Goal: Check status: Check status

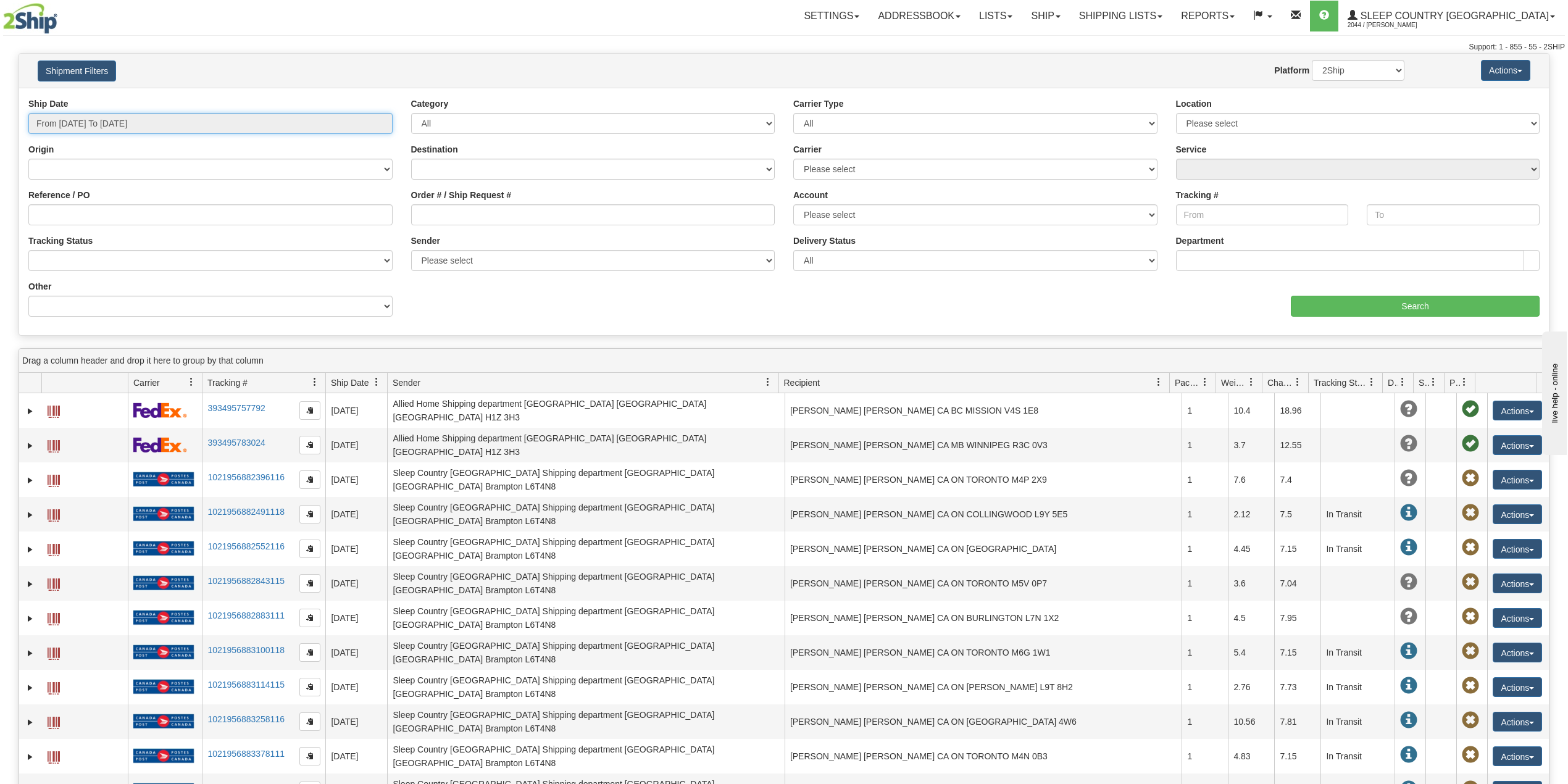
click at [104, 119] on input "From [DATE] To [DATE]" at bounding box center [210, 123] width 364 height 21
click at [60, 212] on li "Last 30 Days" at bounding box center [83, 212] width 99 height 17
type input "From [DATE] To [DATE]"
click at [70, 215] on input "Reference / PO" at bounding box center [210, 215] width 364 height 21
paste input "9000I082681"
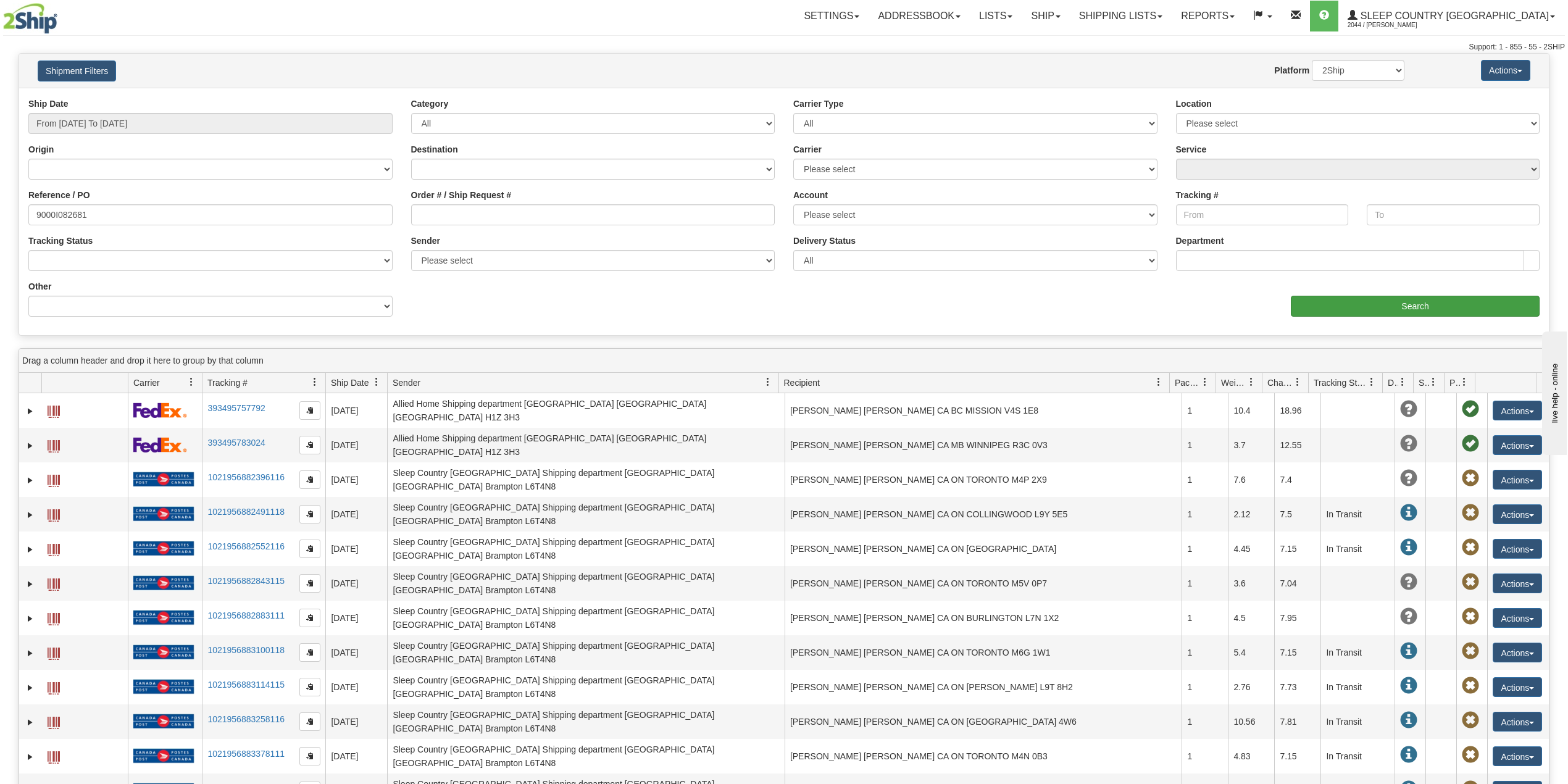
click at [1341, 296] on div "aaa Search" at bounding box center [1166, 299] width 765 height 36
click at [1346, 304] on input "Search" at bounding box center [1415, 306] width 249 height 21
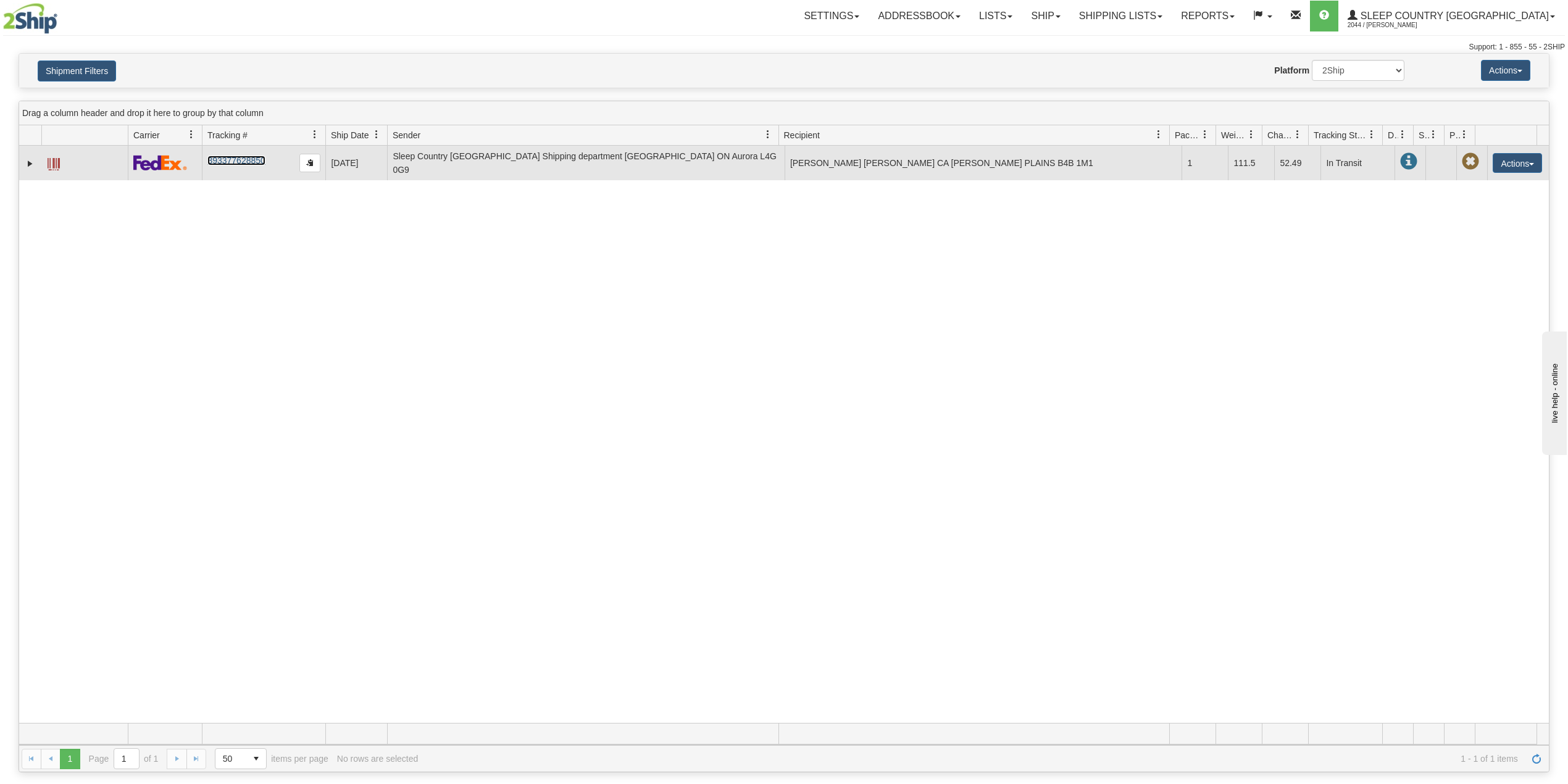
click at [250, 157] on link "393377628850" at bounding box center [236, 160] width 58 height 10
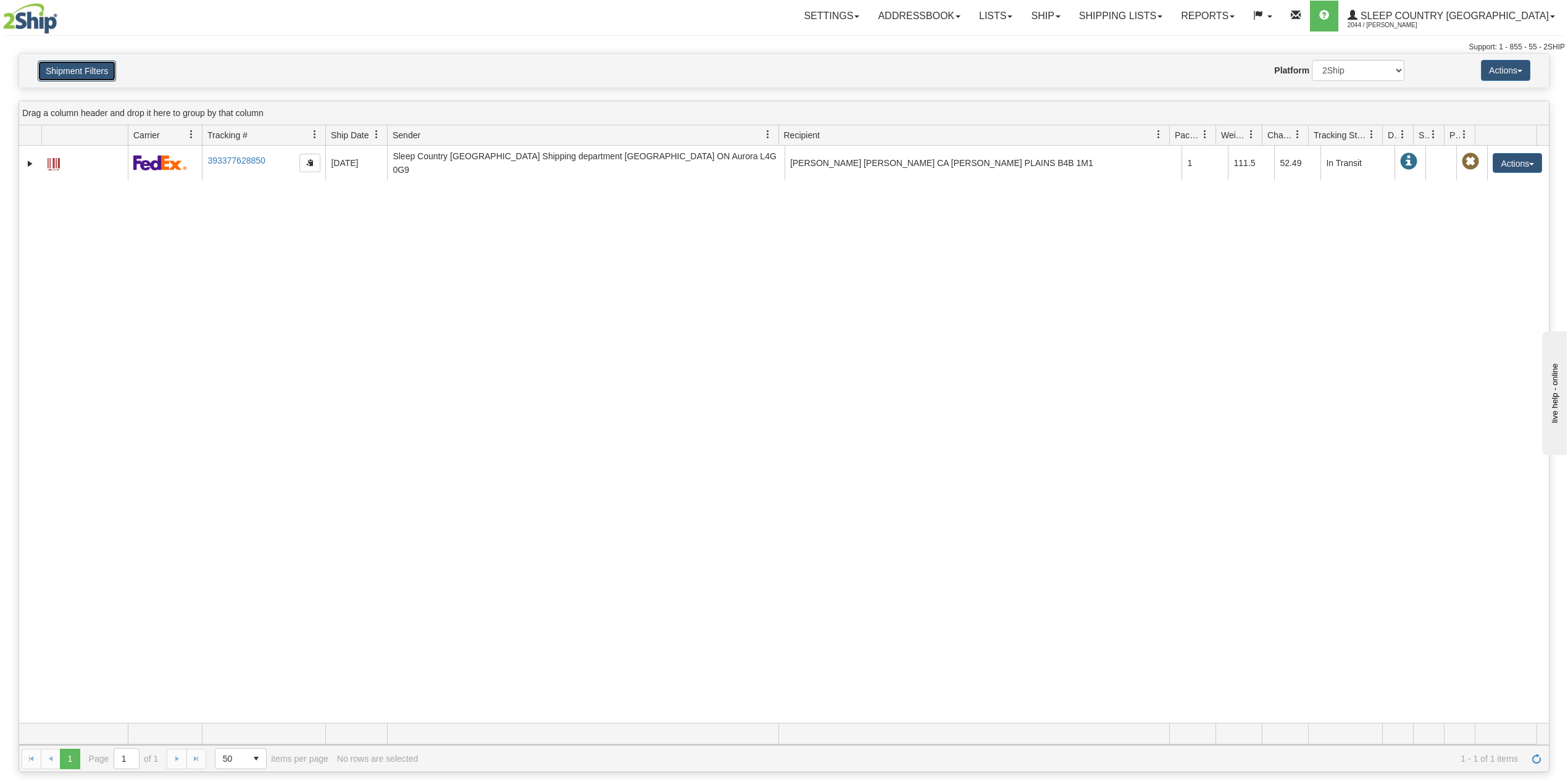
click at [101, 78] on button "Shipment Filters" at bounding box center [76, 71] width 78 height 21
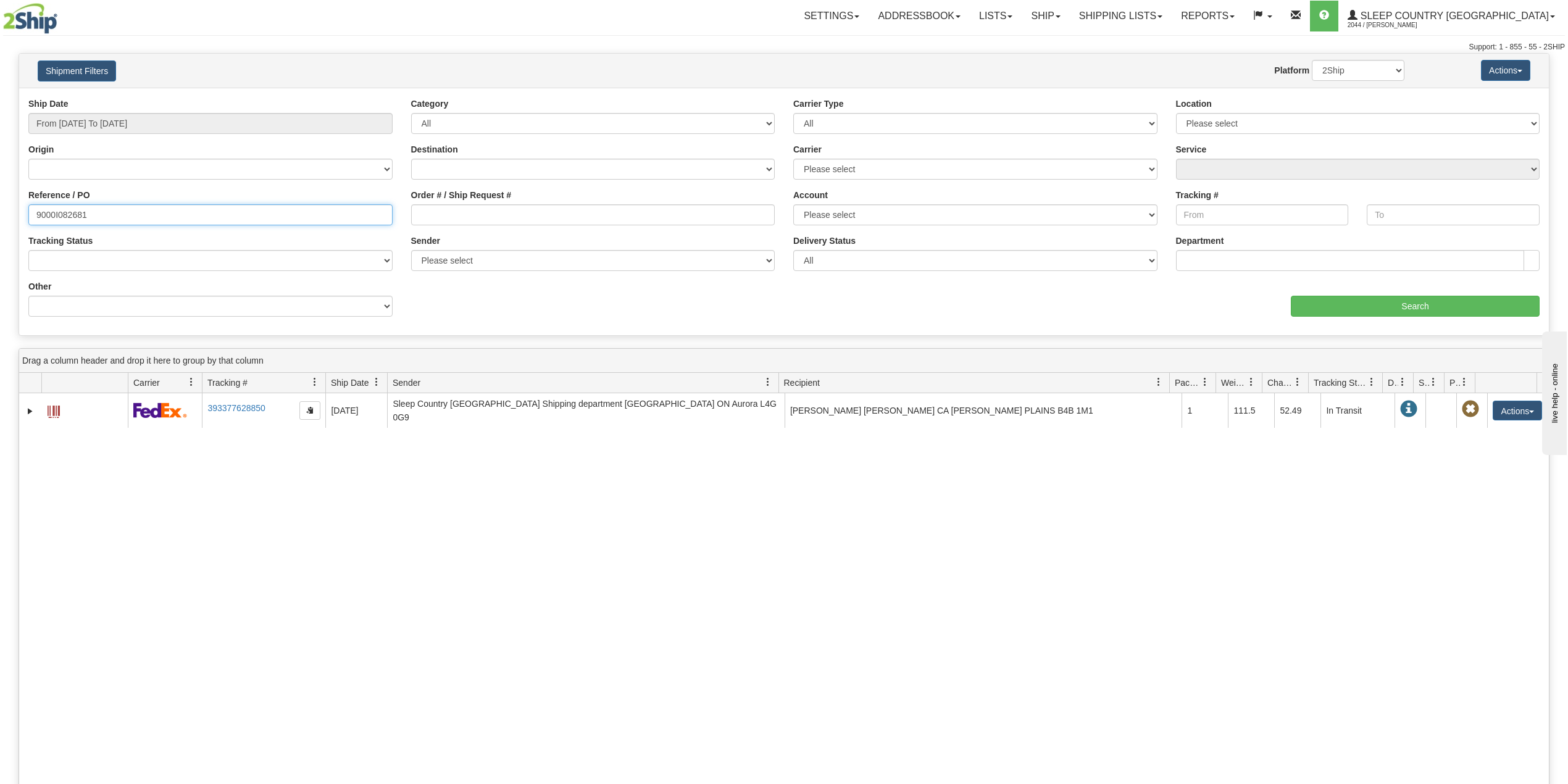
click at [73, 206] on input "9000I082681" at bounding box center [210, 215] width 364 height 21
paste input "2I094254"
type input "9002I094254"
click at [1353, 74] on select "2Ship Imported" at bounding box center [1358, 71] width 93 height 21
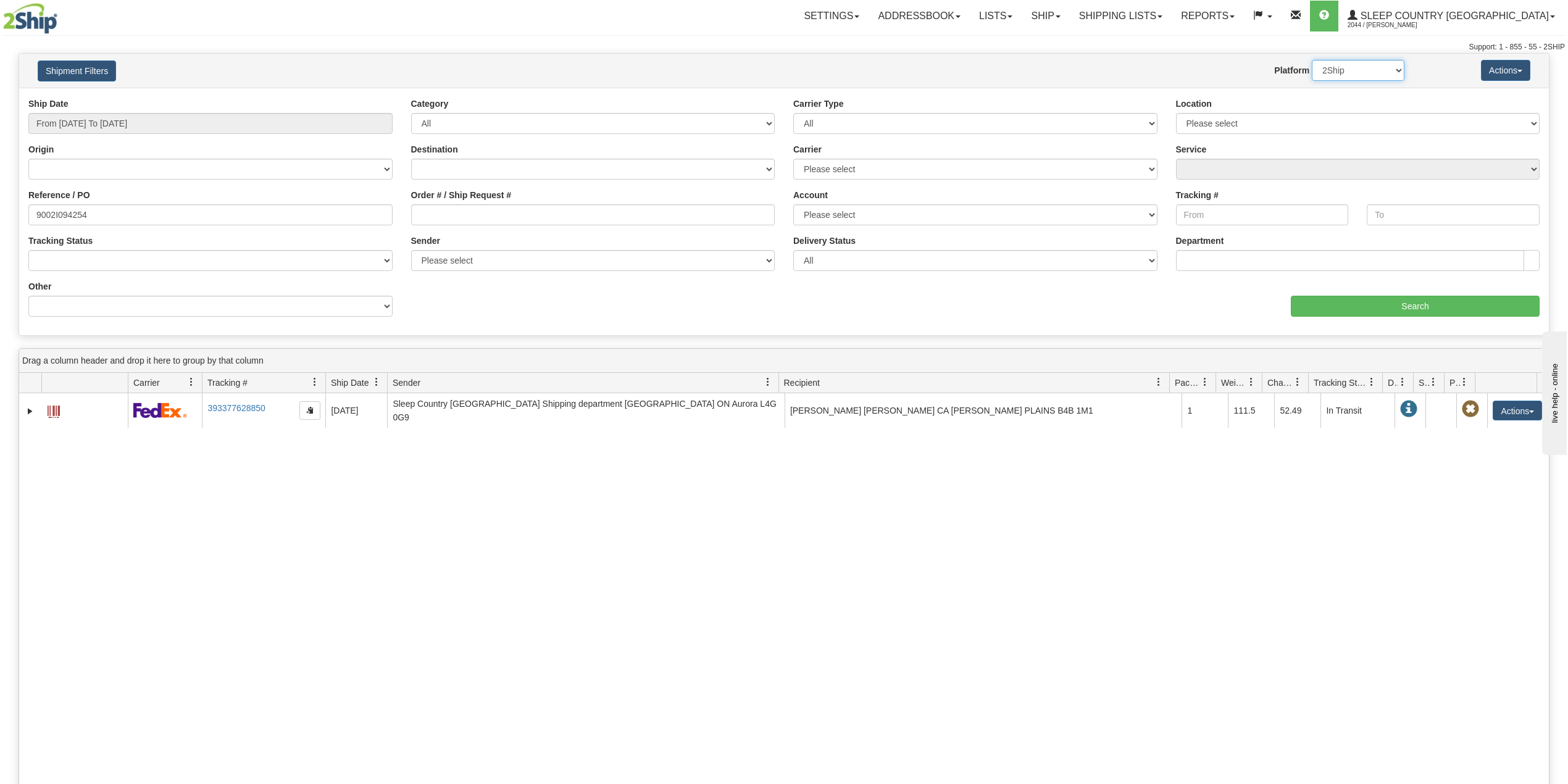
select select "1"
click at [1312, 60] on select "2Ship Imported" at bounding box center [1358, 71] width 93 height 21
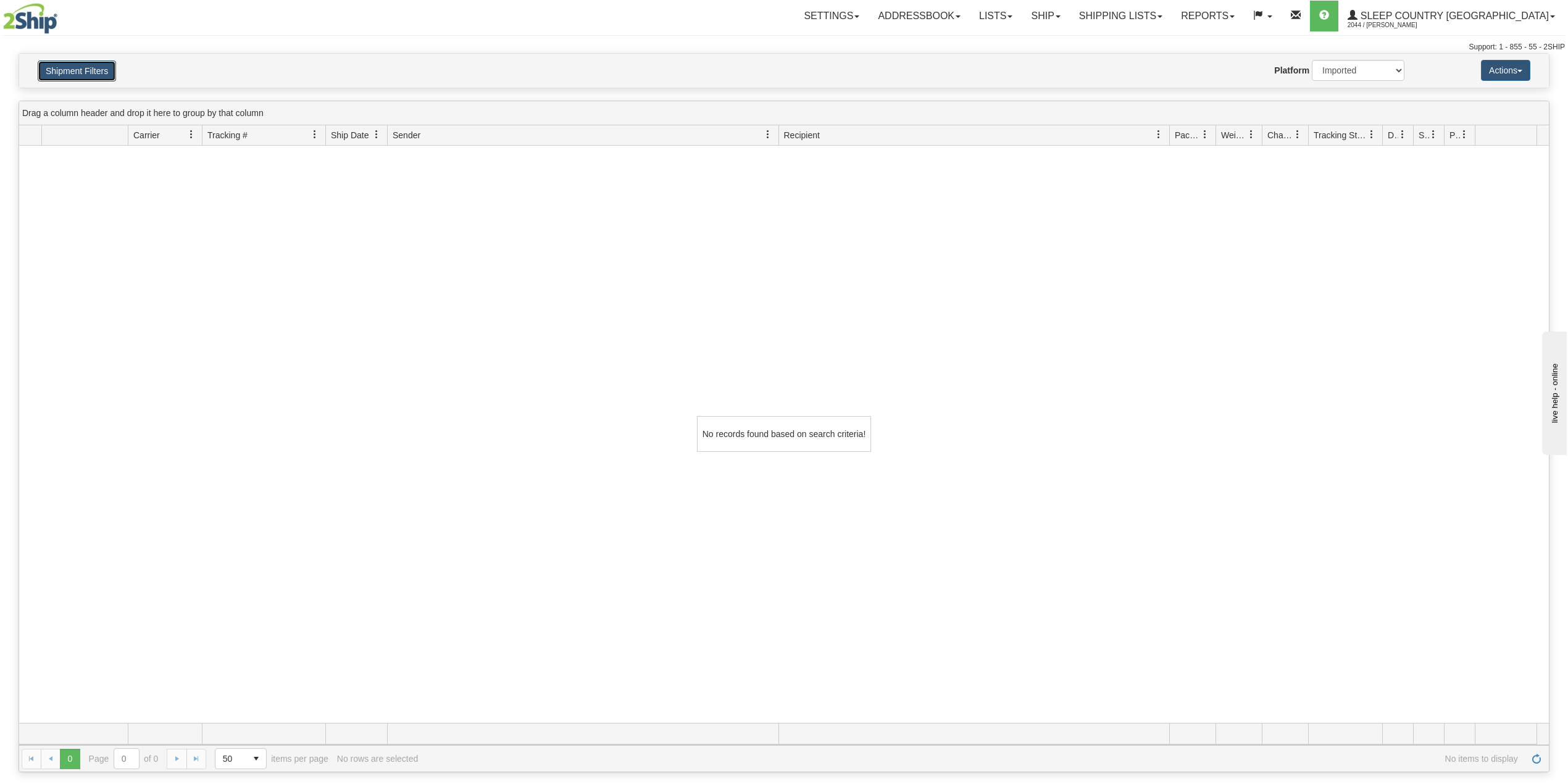
click at [97, 64] on button "Shipment Filters" at bounding box center [76, 71] width 78 height 21
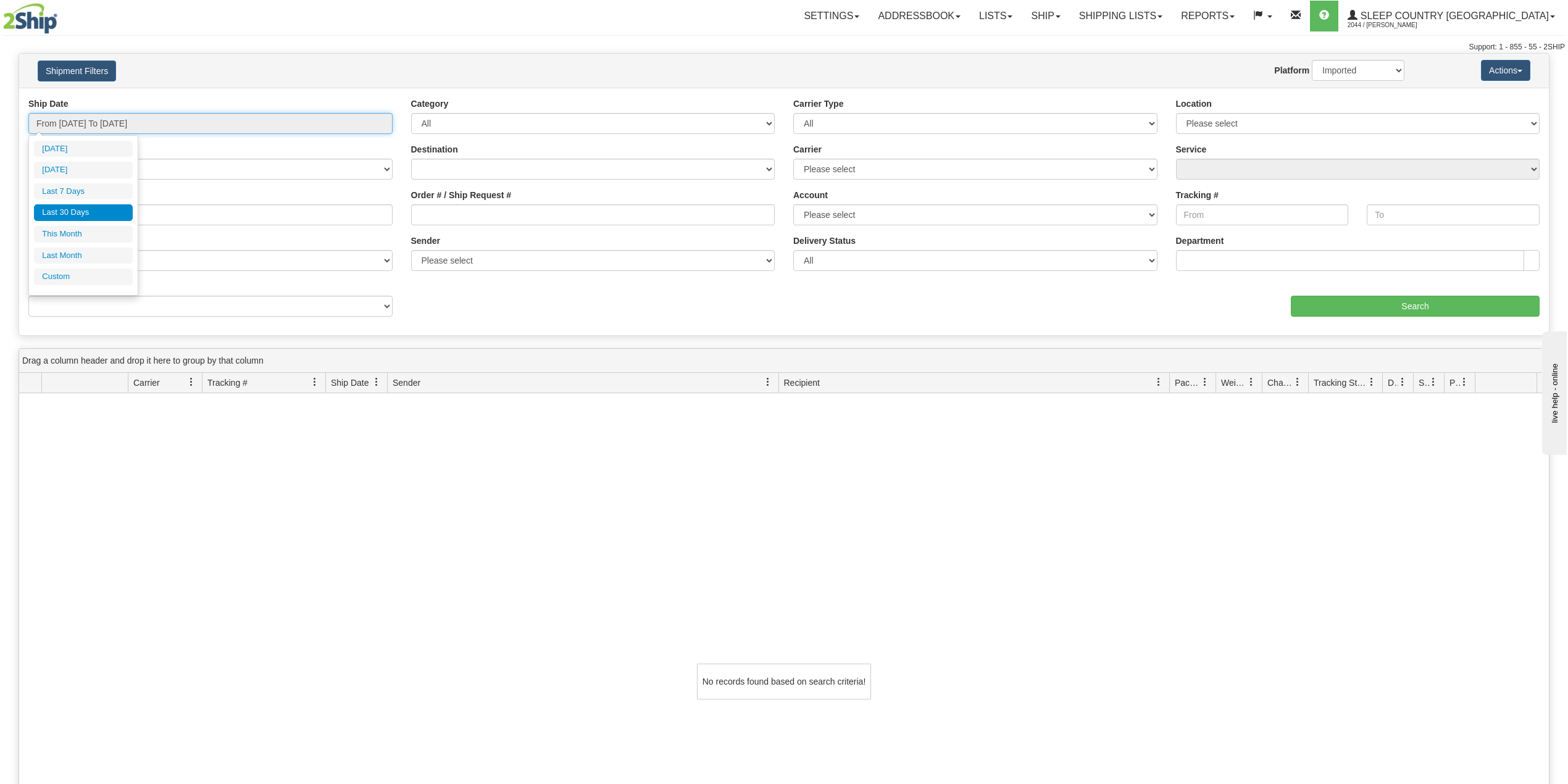
click at [104, 127] on input "From [DATE] To [DATE]" at bounding box center [210, 123] width 364 height 21
click at [193, 207] on input "9002I094254" at bounding box center [210, 215] width 364 height 21
click at [111, 116] on input "From [DATE] To [DATE]" at bounding box center [210, 123] width 364 height 21
drag, startPoint x: 271, startPoint y: 233, endPoint x: 208, endPoint y: 234, distance: 63.0
click at [271, 233] on div "Reference / PO 9002I094254" at bounding box center [210, 212] width 383 height 46
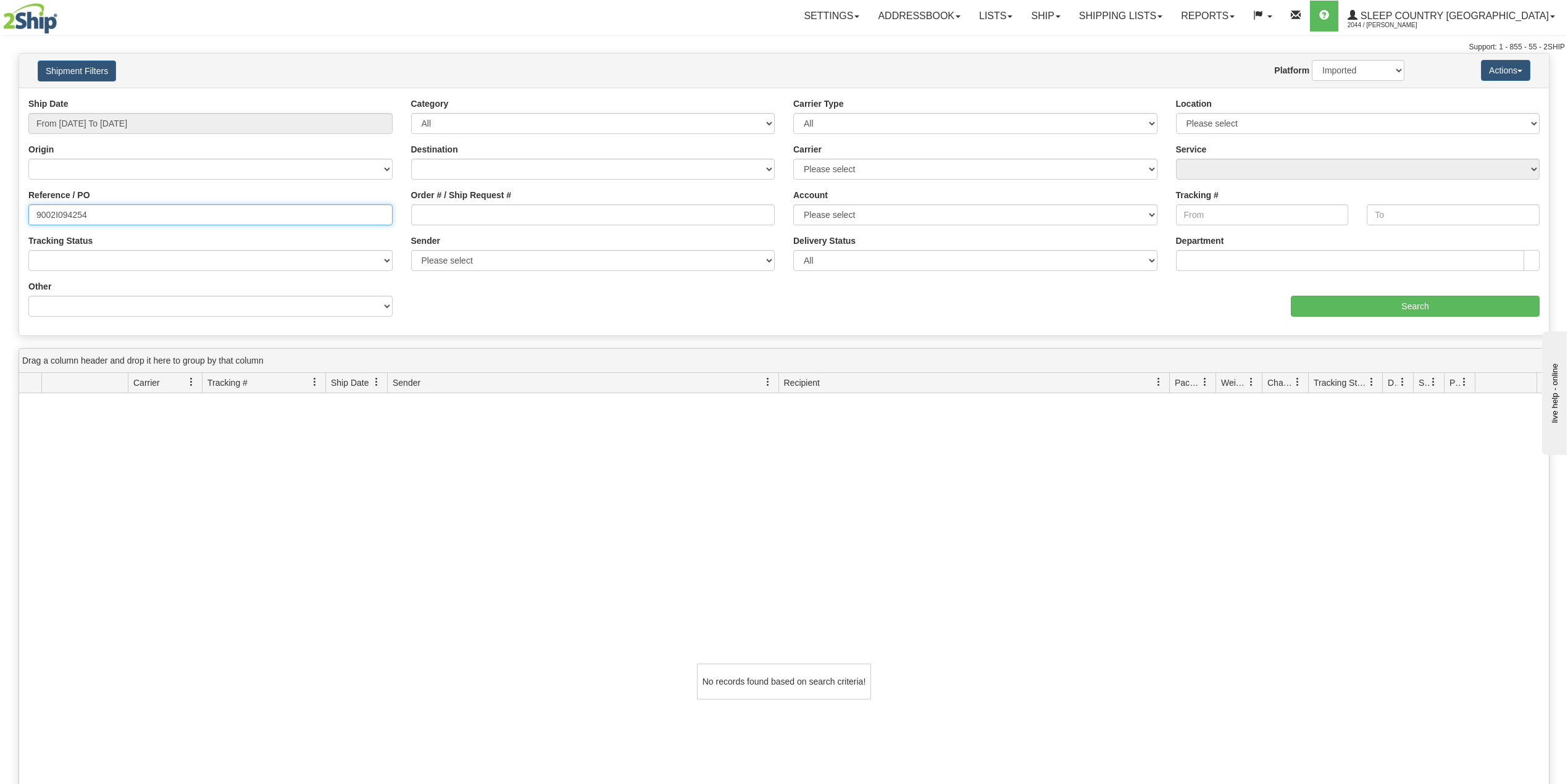
click at [69, 218] on input "9002I094254" at bounding box center [210, 215] width 364 height 21
click at [67, 217] on input "9002I094254" at bounding box center [210, 215] width 364 height 21
paste input "0I036332"
type input "9000I036332"
click at [1384, 304] on input "Search" at bounding box center [1415, 306] width 249 height 21
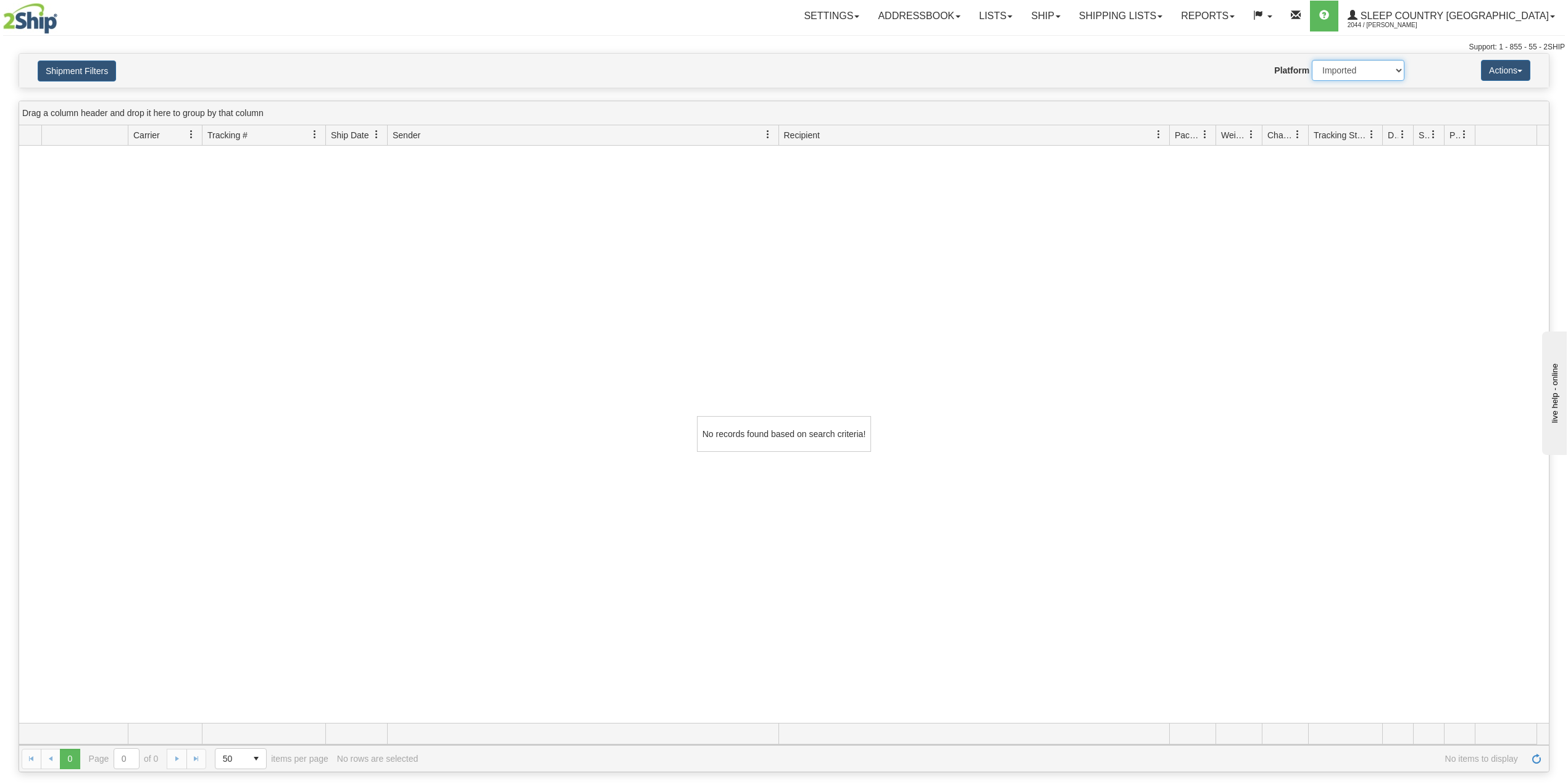
click at [1351, 67] on select "2Ship Imported" at bounding box center [1358, 71] width 93 height 21
select select "0"
click at [1312, 60] on select "2Ship Imported" at bounding box center [1358, 71] width 93 height 21
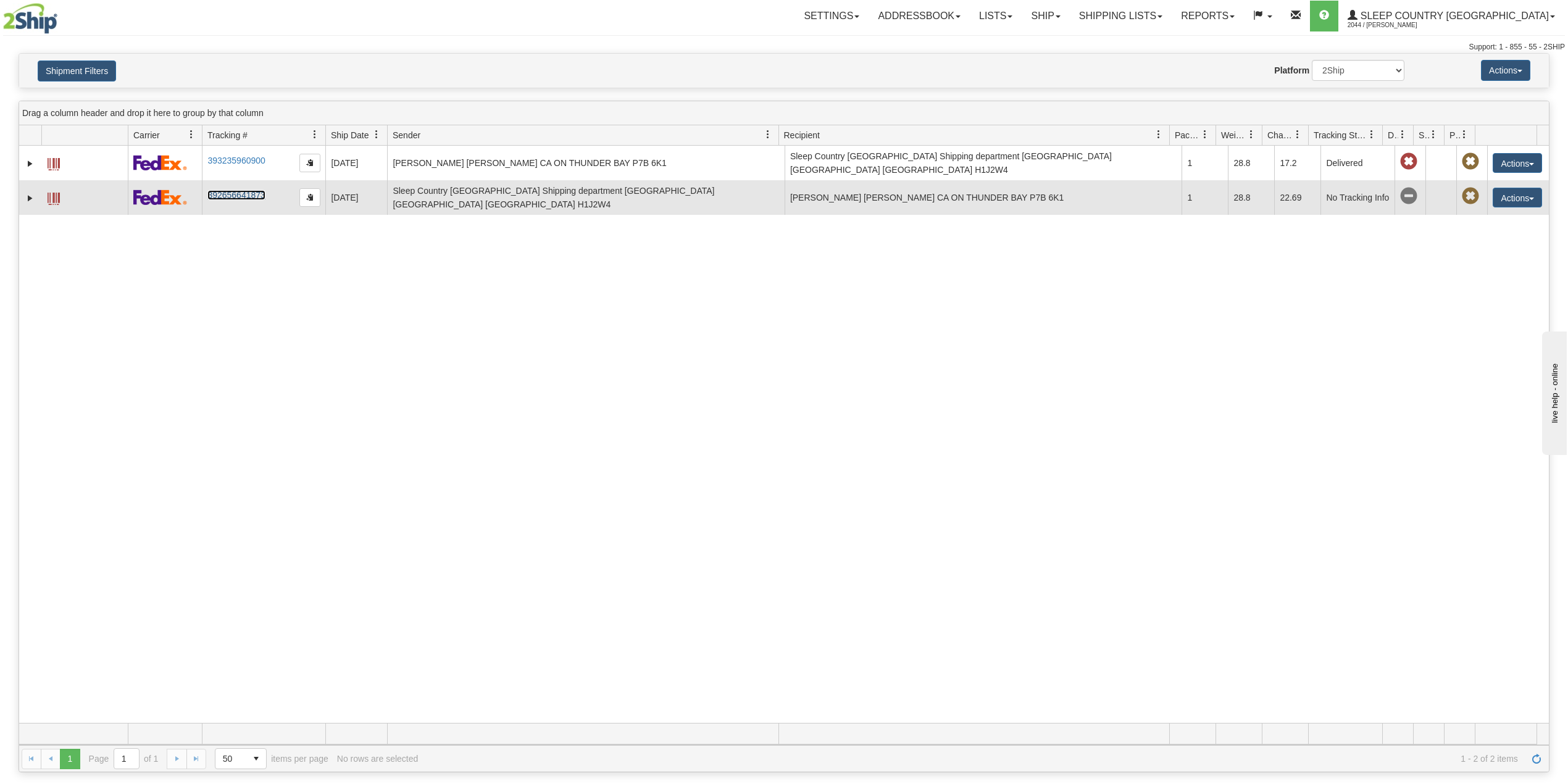
click at [245, 190] on link "392656641873" at bounding box center [236, 195] width 58 height 10
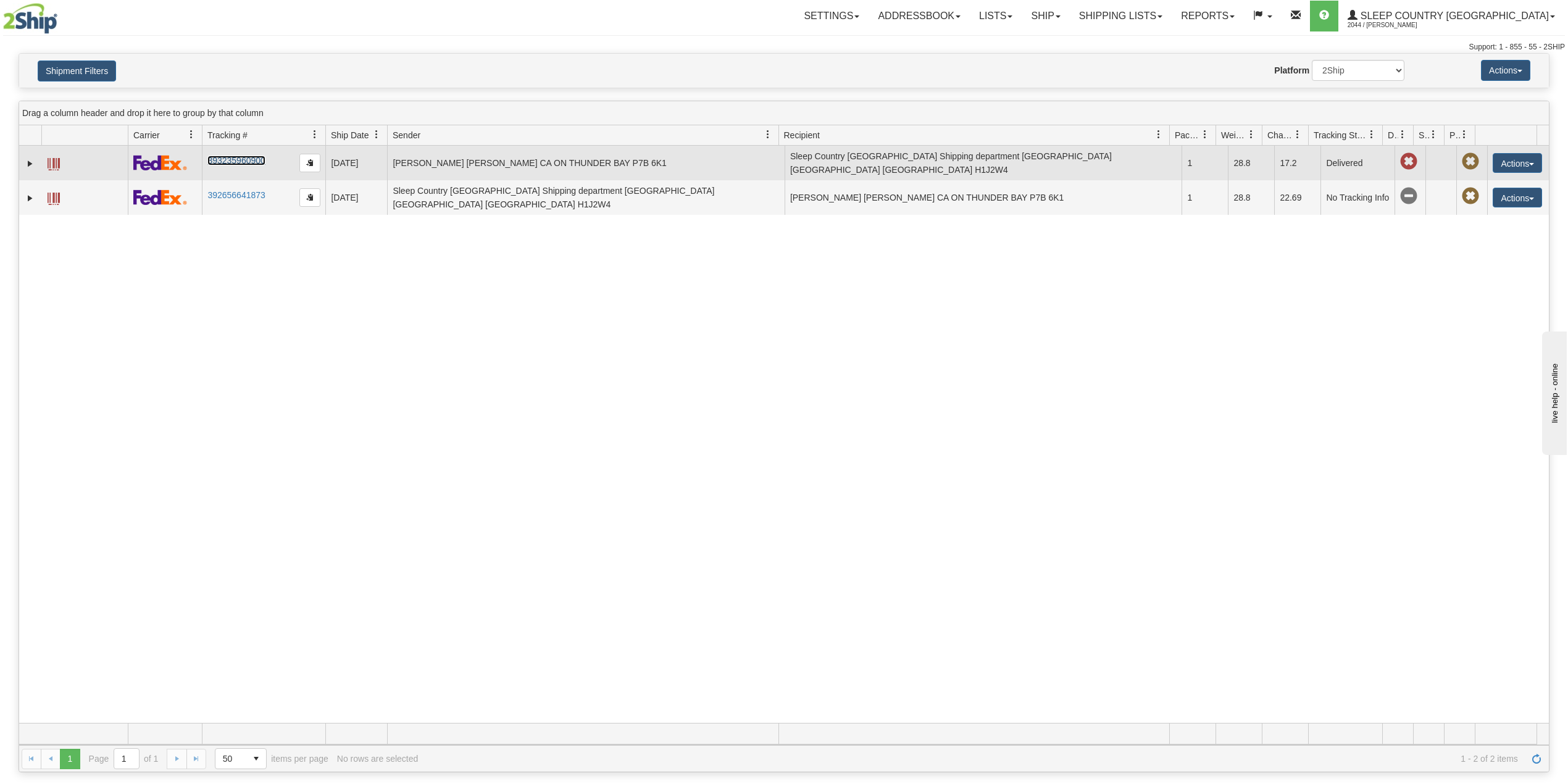
click at [244, 160] on link "393235960900" at bounding box center [236, 160] width 58 height 10
click at [238, 158] on link "393235960900" at bounding box center [236, 160] width 58 height 10
